Goal: Information Seeking & Learning: Understand process/instructions

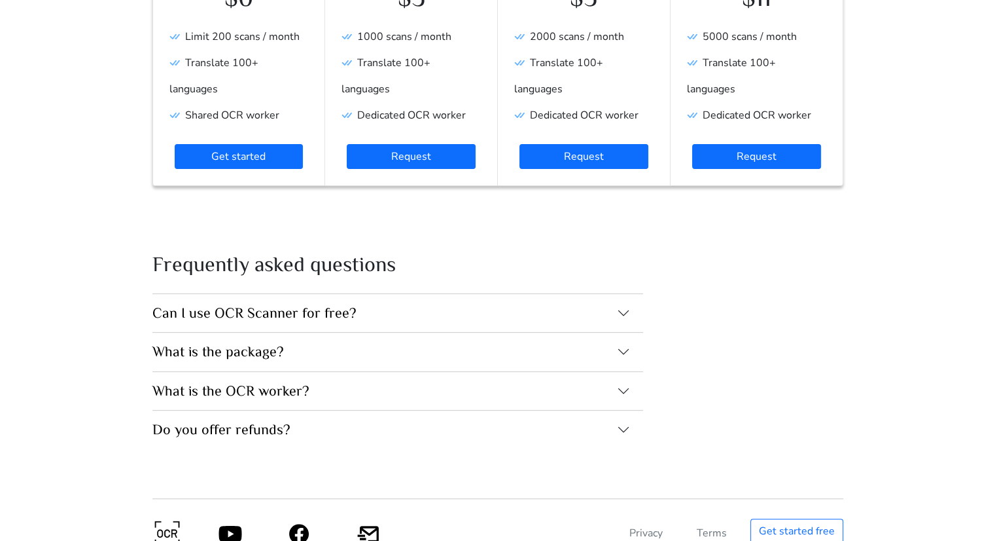
scroll to position [356, 0]
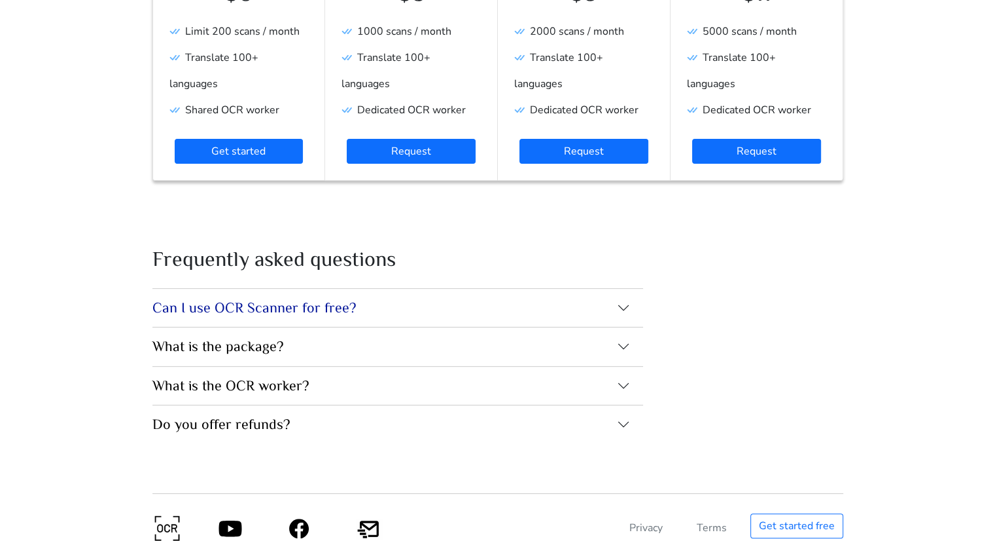
click at [340, 289] on button "Can I use OCR Scanner for free?" at bounding box center [397, 308] width 491 height 38
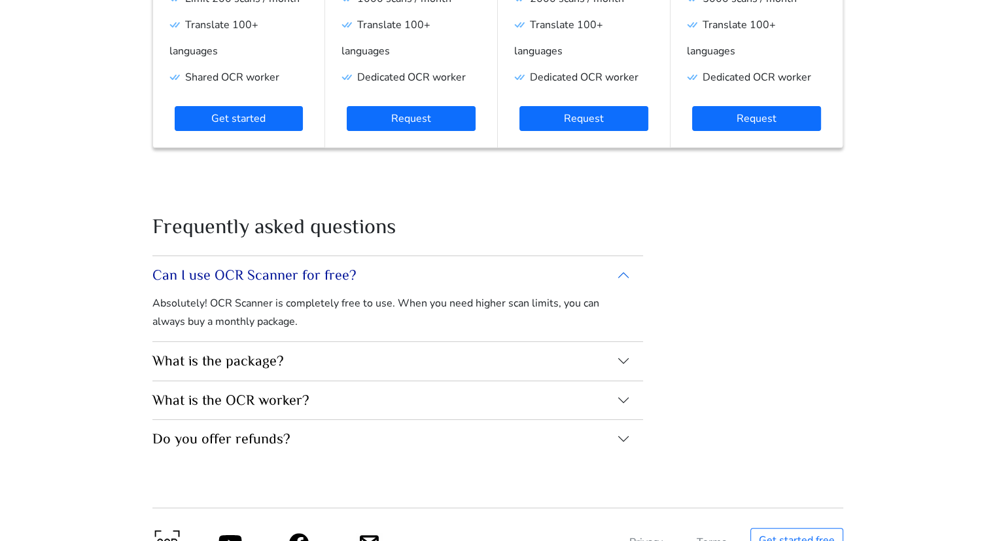
scroll to position [403, 0]
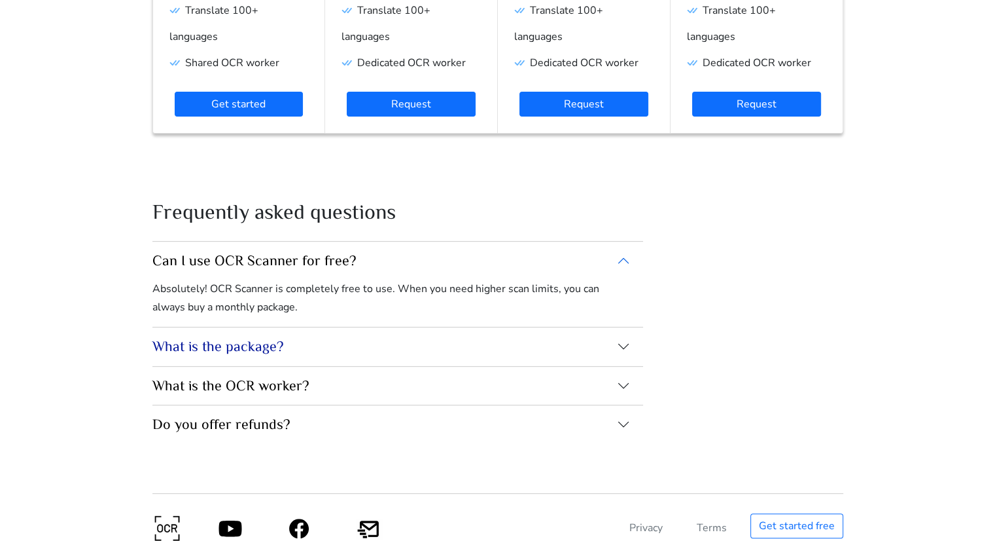
click at [298, 327] on button "What is the package?" at bounding box center [397, 346] width 491 height 38
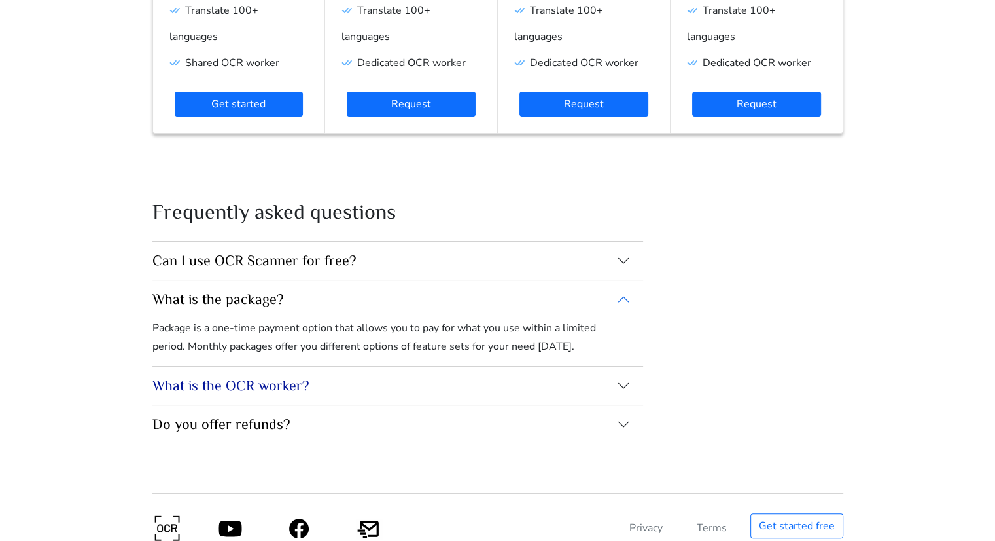
click at [284, 366] on button "What is the OCR worker?" at bounding box center [397, 385] width 491 height 38
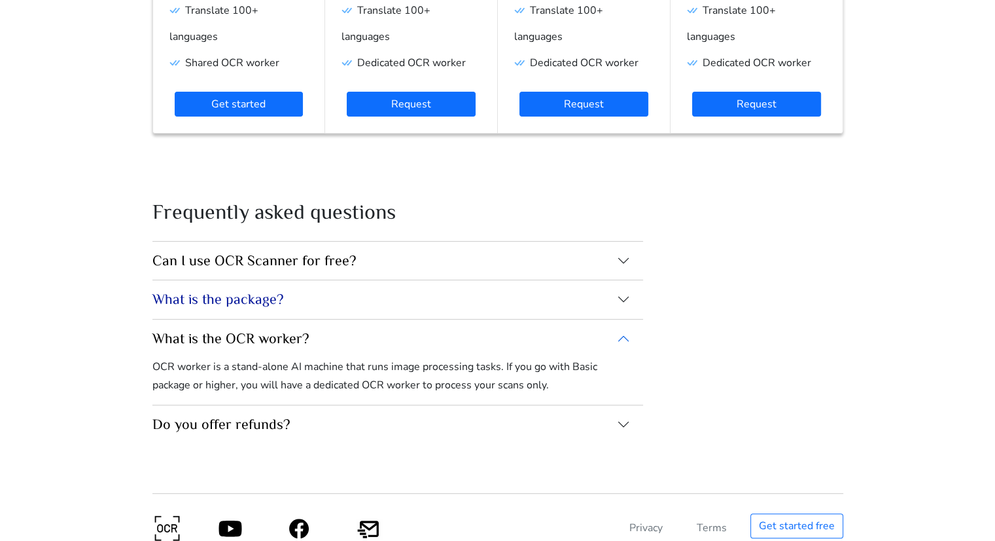
click at [318, 285] on button "What is the package?" at bounding box center [397, 299] width 491 height 38
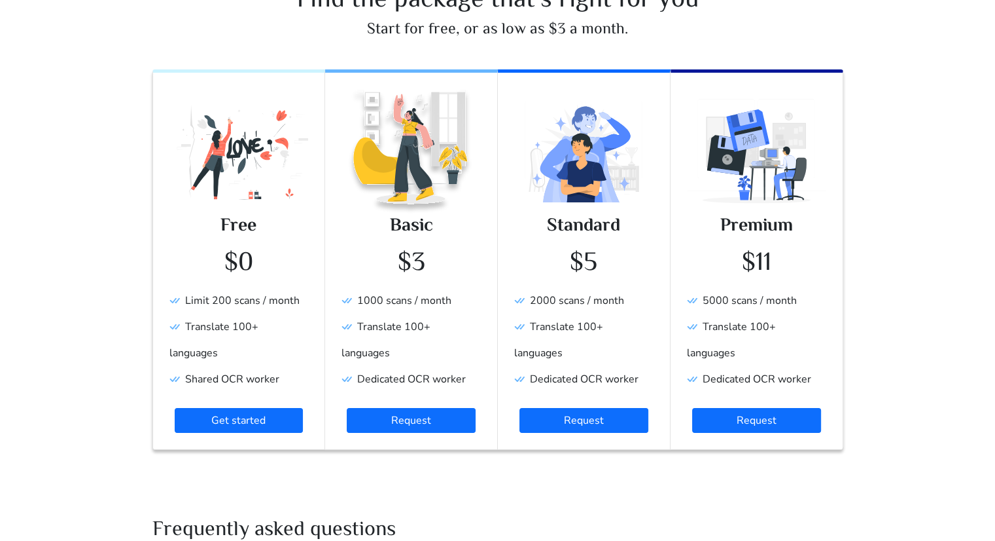
scroll to position [76, 0]
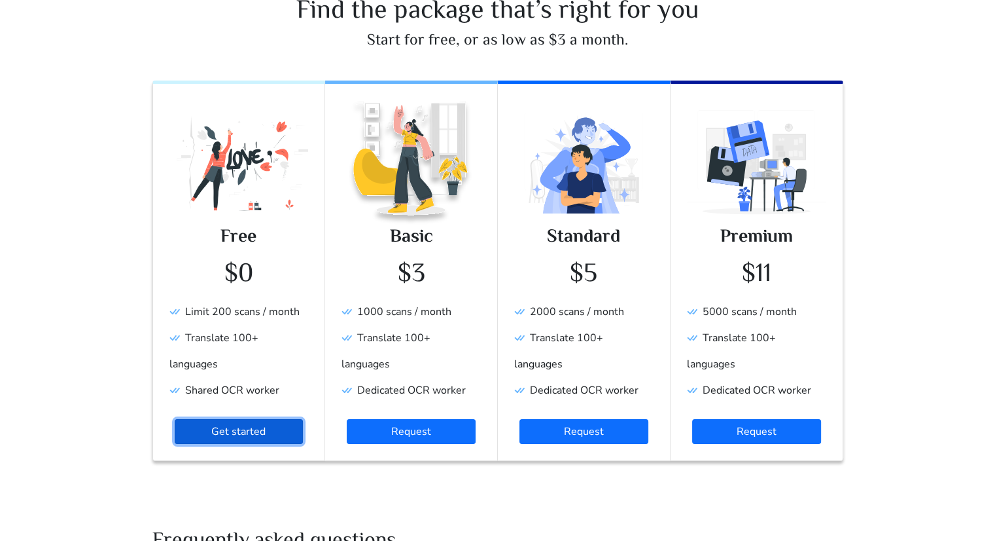
click at [243, 419] on link "Get started" at bounding box center [239, 431] width 129 height 25
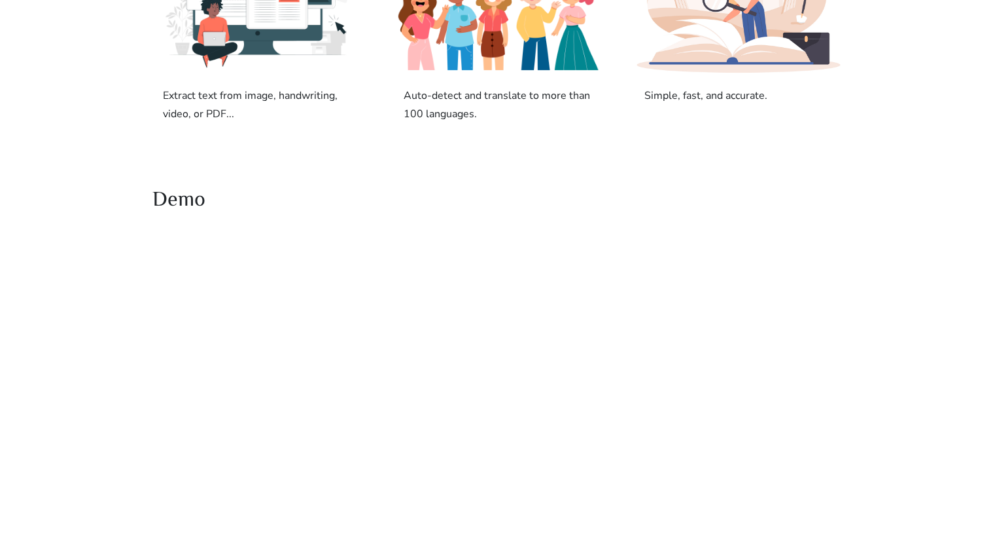
scroll to position [685, 0]
